Goal: Task Accomplishment & Management: Manage account settings

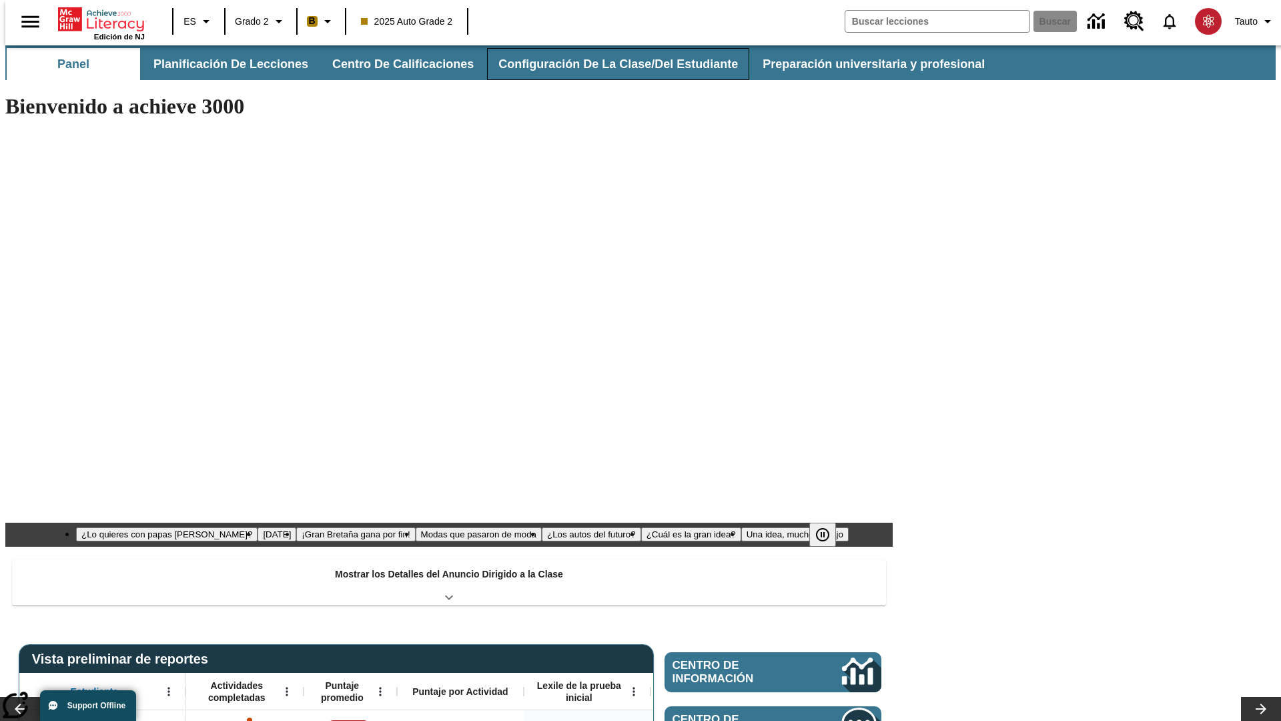
click at [604, 64] on button "Configuración de la clase/del estudiante" at bounding box center [618, 64] width 262 height 32
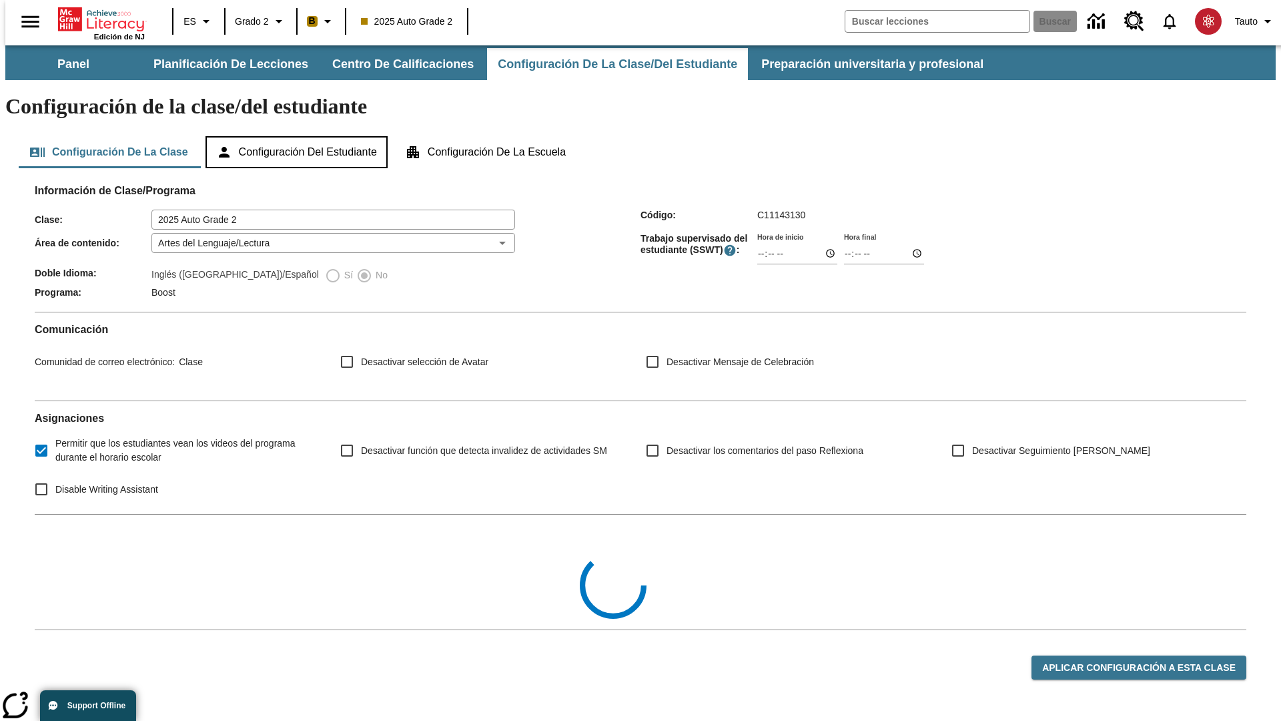
click at [298, 136] on button "Configuración del estudiante" at bounding box center [297, 152] width 182 height 32
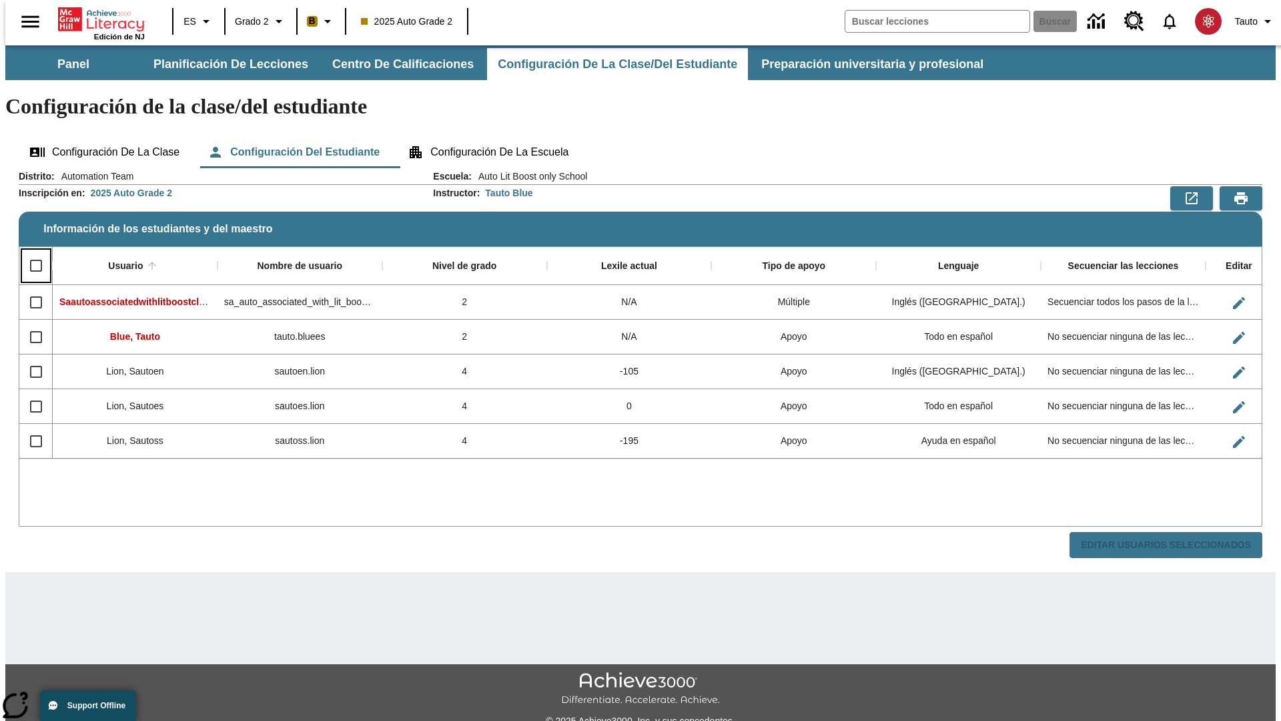
click at [30, 252] on input "Select all rows" at bounding box center [36, 266] width 28 height 28
checkbox input "true"
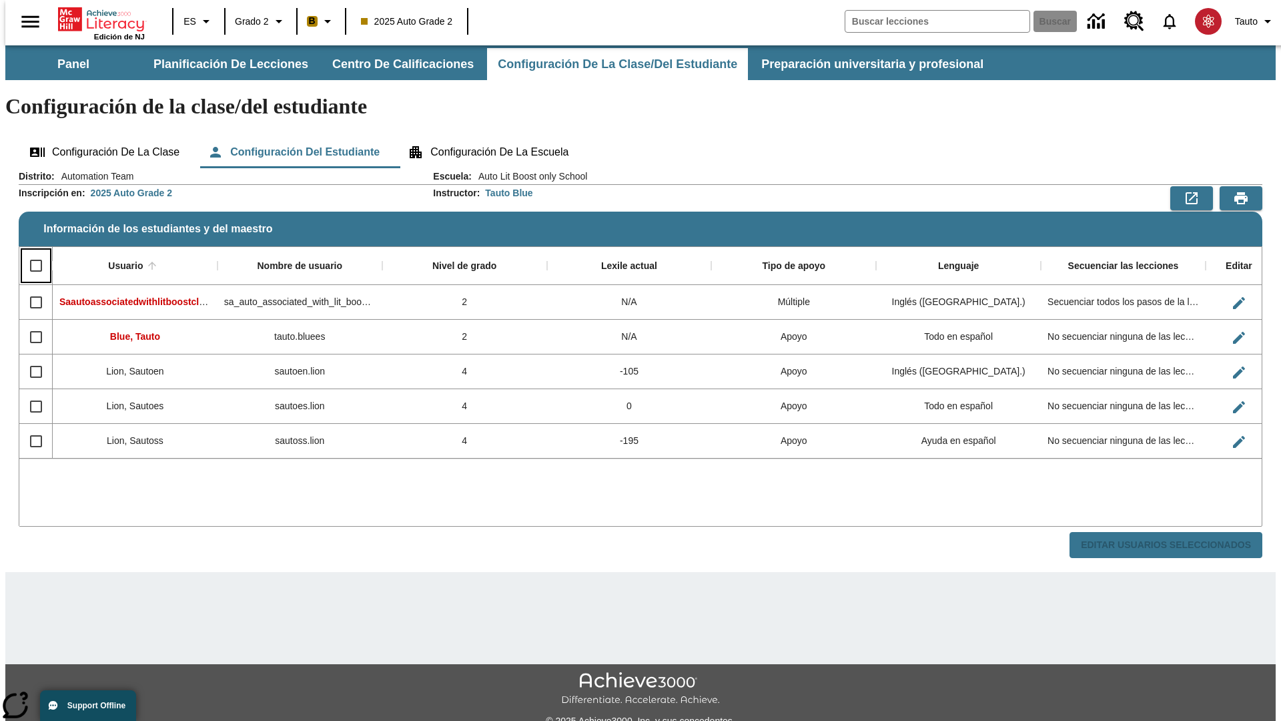
checkbox input "true"
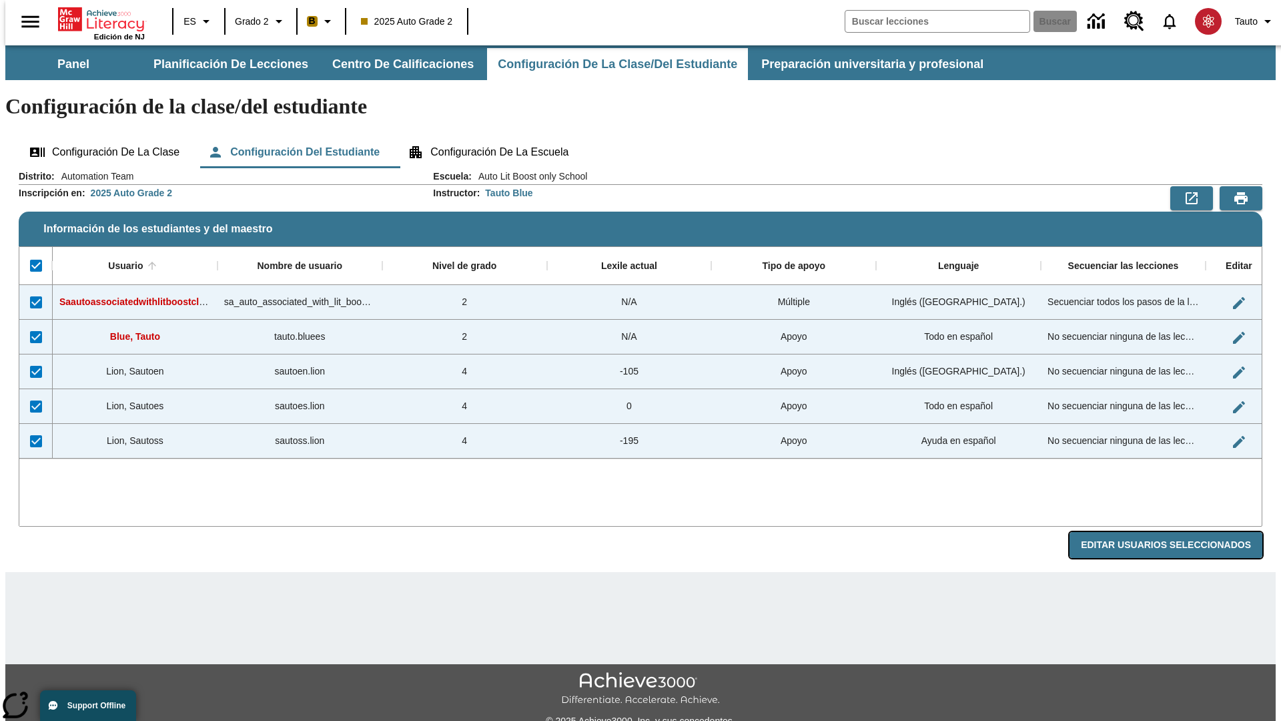
click at [1176, 532] on button "Editar Usuarios Seleccionados" at bounding box center [1166, 545] width 193 height 26
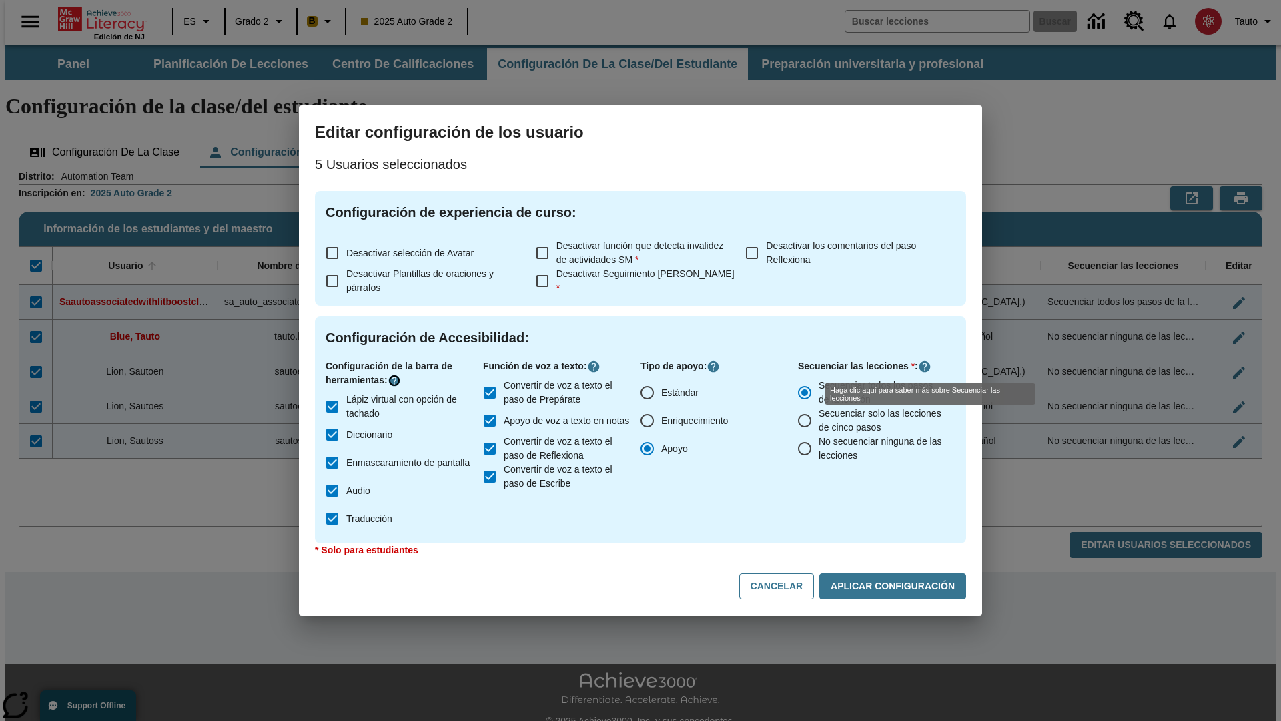
click at [396, 380] on icon "Haga clic aquí para saber más sobre" at bounding box center [394, 380] width 13 height 13
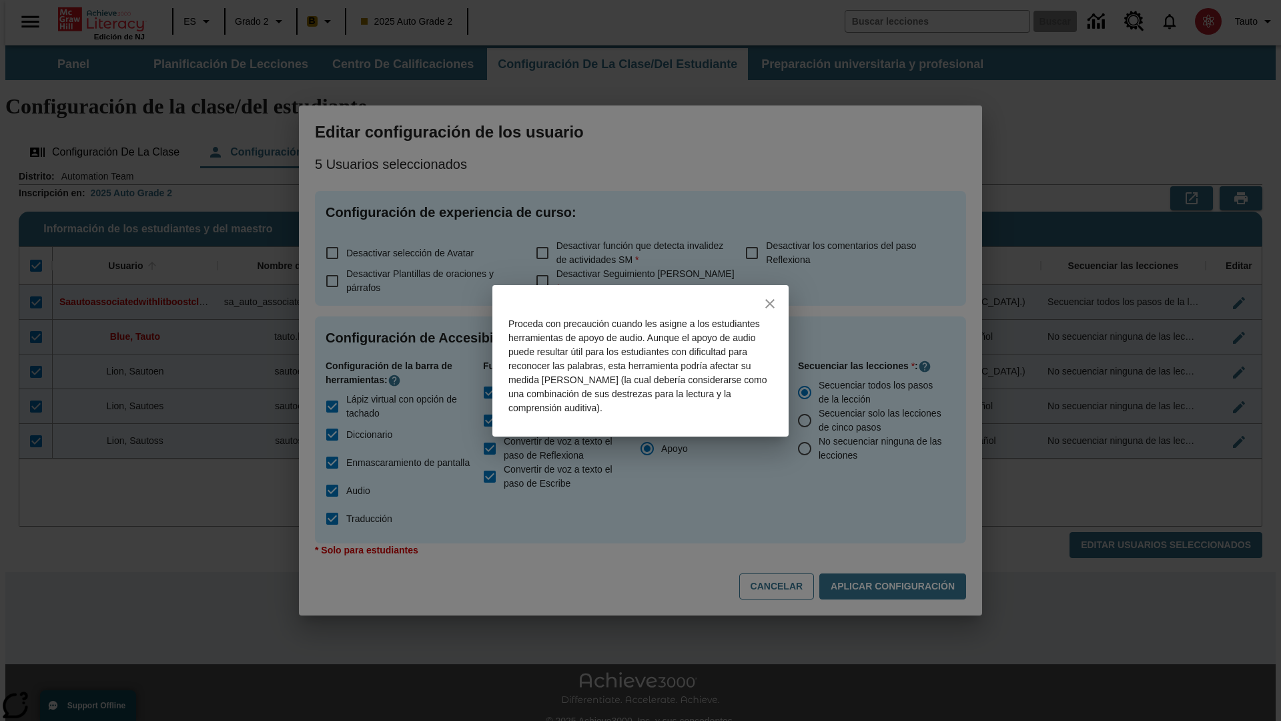
click at [770, 303] on icon "close" at bounding box center [769, 303] width 9 height 9
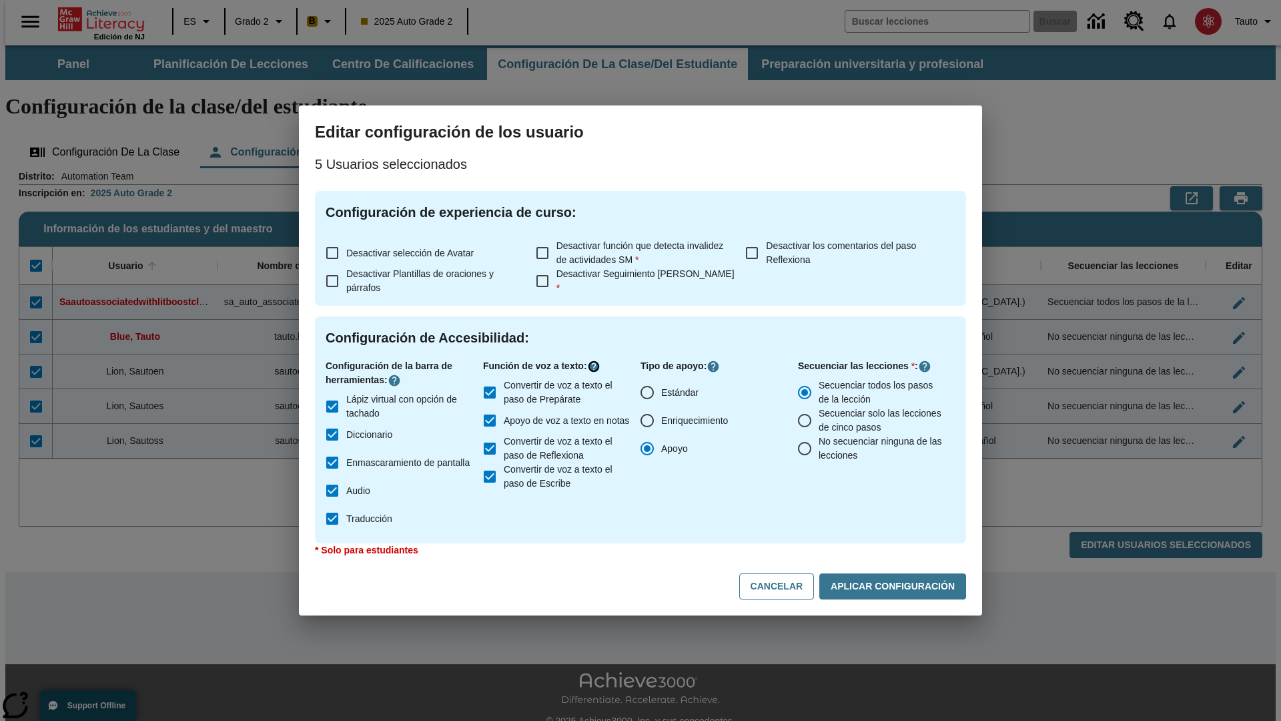
click at [597, 366] on icon "Haga clic aquí para saber más sobre" at bounding box center [593, 366] width 13 height 13
